Goal: Task Accomplishment & Management: Use online tool/utility

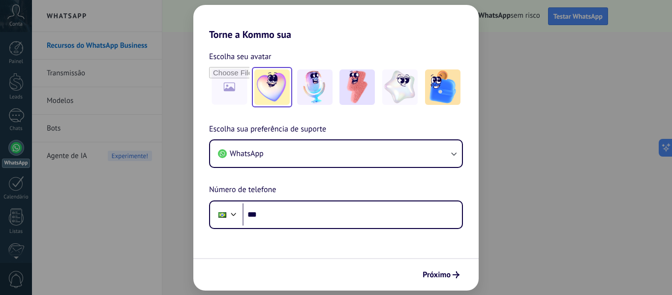
click at [263, 83] on img at bounding box center [271, 86] width 35 height 35
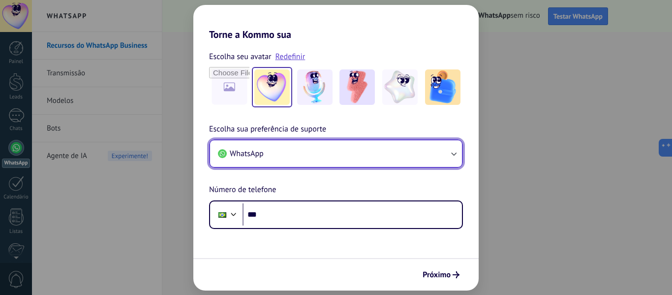
click at [409, 164] on button "WhatsApp" at bounding box center [336, 153] width 252 height 27
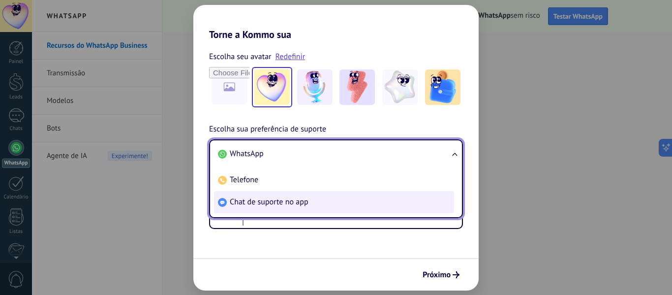
click at [319, 204] on li "Chat de suporte no app" at bounding box center [334, 202] width 240 height 22
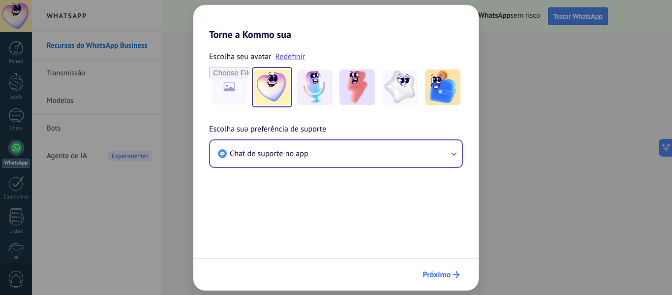
click at [447, 278] on span "Próximo" at bounding box center [437, 274] width 28 height 7
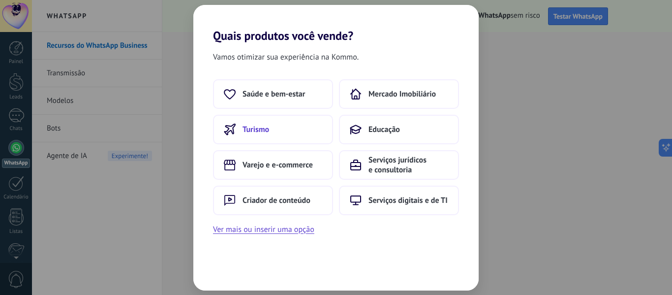
click at [259, 130] on span "Turismo" at bounding box center [256, 130] width 27 height 10
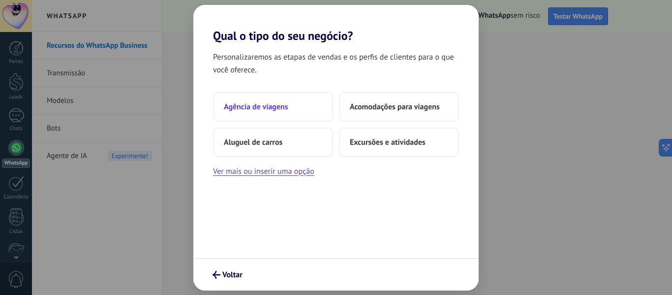
click at [261, 109] on span "Agência de viagens" at bounding box center [256, 107] width 64 height 10
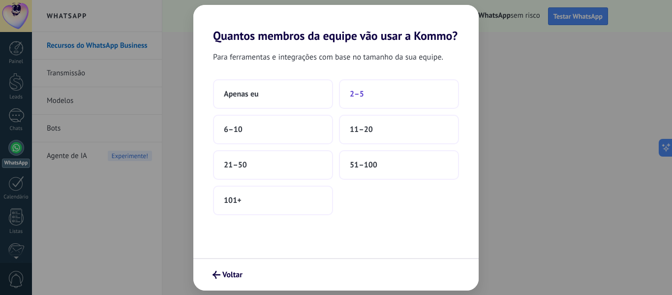
click at [350, 103] on button "2–5" at bounding box center [399, 94] width 120 height 30
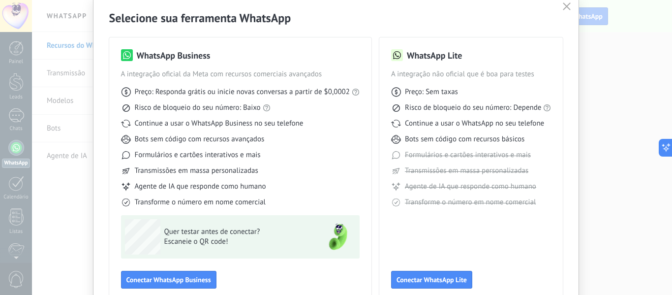
scroll to position [37, 0]
click at [363, 74] on link "preços atuais da Meta" at bounding box center [373, 74] width 68 height 9
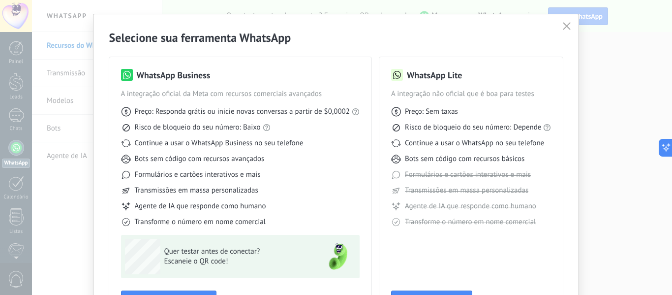
scroll to position [19, 0]
click at [570, 20] on button "button" at bounding box center [567, 26] width 13 height 14
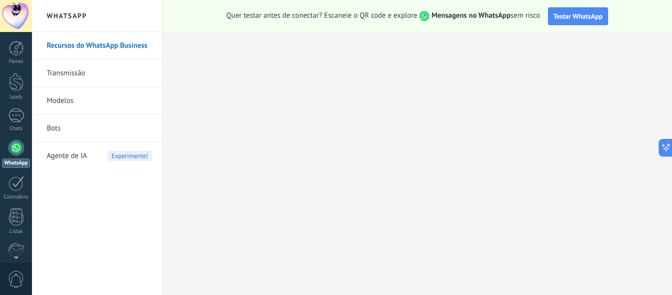
scroll to position [115, 0]
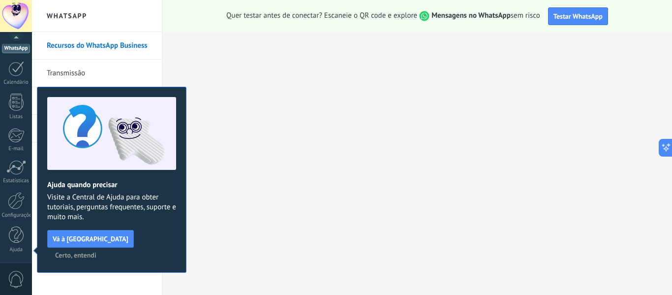
click at [96, 251] on span "Certo, entendi" at bounding box center [75, 254] width 41 height 7
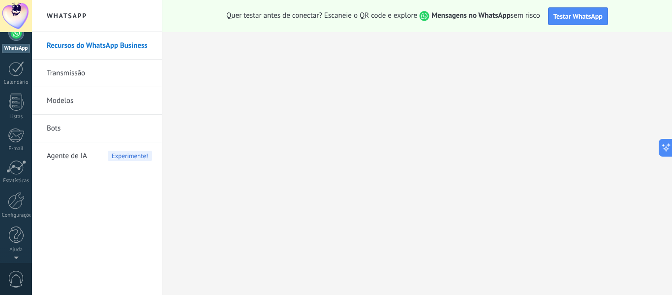
scroll to position [0, 0]
click at [73, 155] on span "Agente de IA" at bounding box center [67, 156] width 40 height 28
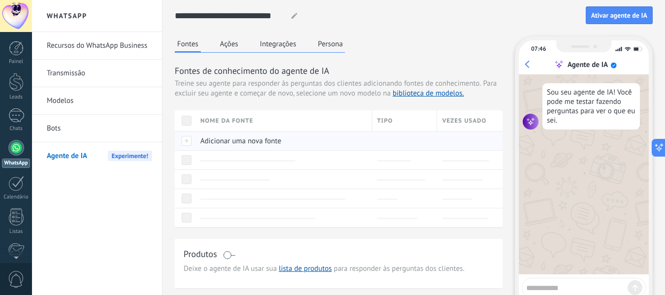
click at [262, 149] on div "Adicionar uma nova fonte" at bounding box center [281, 140] width 172 height 19
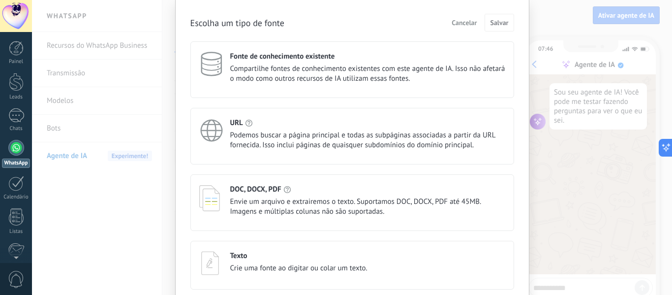
scroll to position [75, 0]
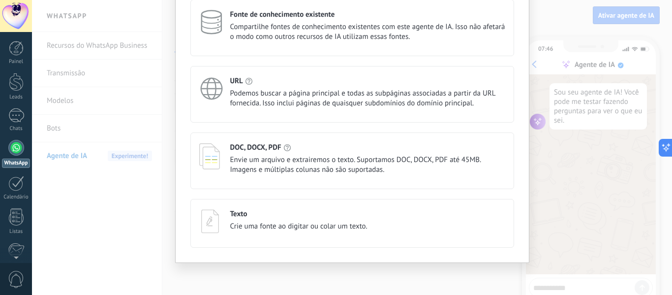
click at [341, 223] on span "Crie uma fonte ao digitar ou colar um texto." at bounding box center [298, 226] width 137 height 10
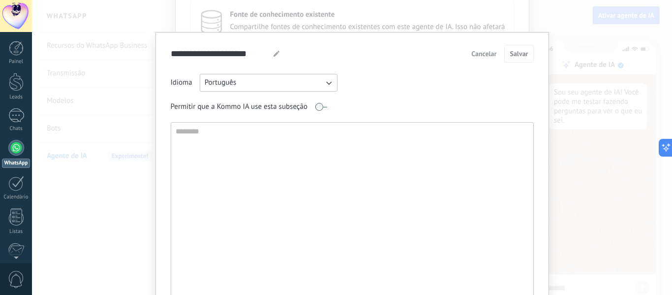
click at [483, 51] on span "Cancelar" at bounding box center [483, 53] width 25 height 7
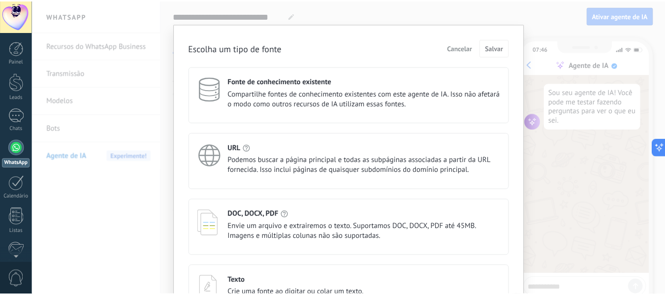
scroll to position [0, 0]
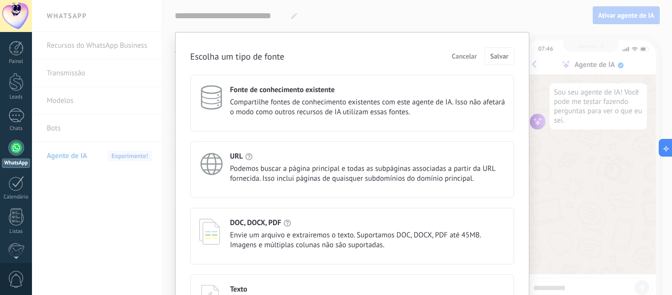
click at [460, 58] on span "Cancelar" at bounding box center [464, 56] width 25 height 7
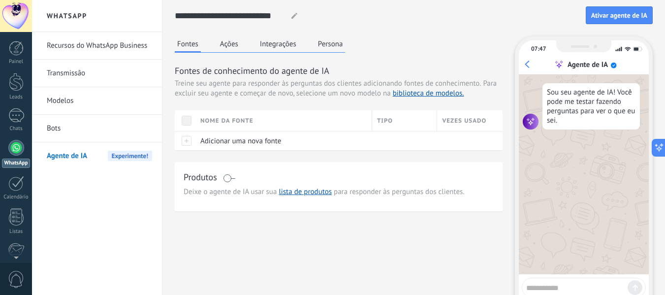
click at [226, 46] on button "Ações" at bounding box center [229, 43] width 23 height 15
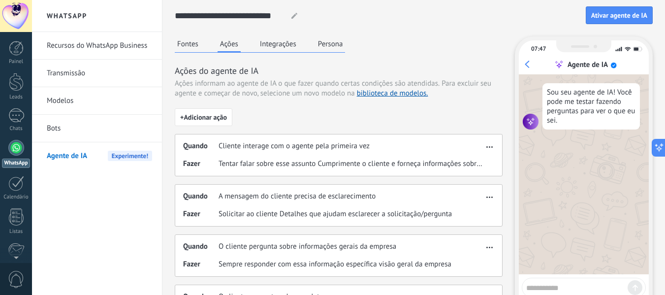
click at [289, 36] on div "**********" at bounding box center [414, 289] width 478 height 578
click at [280, 42] on button "Integrações" at bounding box center [277, 43] width 41 height 15
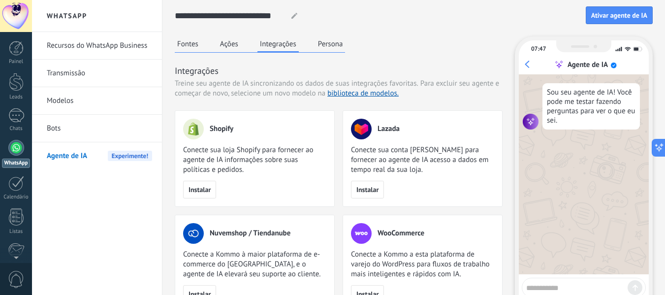
click at [323, 50] on button "Persona" at bounding box center [330, 43] width 30 height 15
